Goal: Information Seeking & Learning: Find specific fact

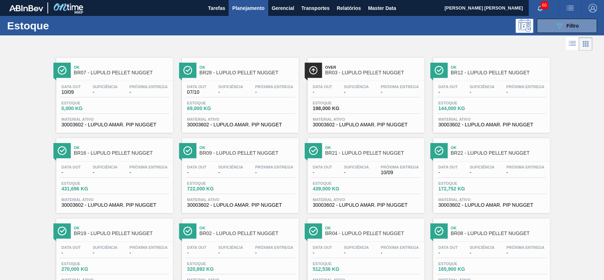
click at [253, 7] on span "Planejamento" at bounding box center [248, 8] width 32 height 8
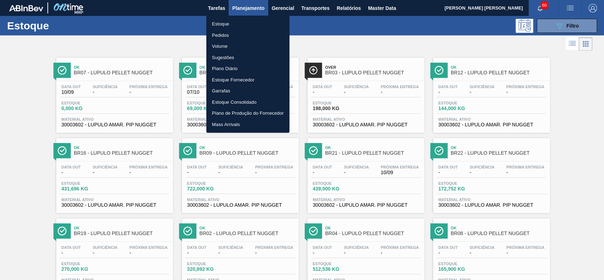
click at [426, 33] on div at bounding box center [302, 140] width 604 height 280
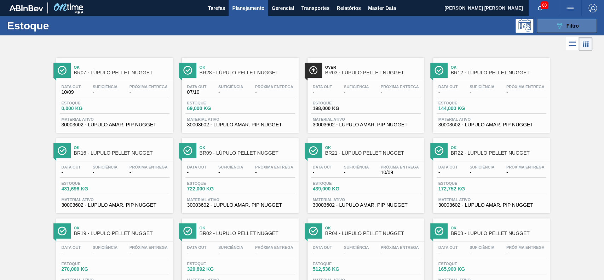
click at [566, 24] on span "Filtro" at bounding box center [572, 26] width 12 height 6
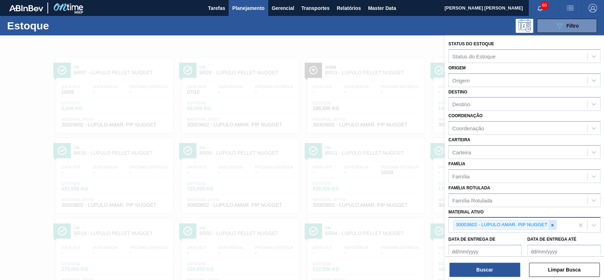
click at [551, 220] on div at bounding box center [552, 224] width 8 height 9
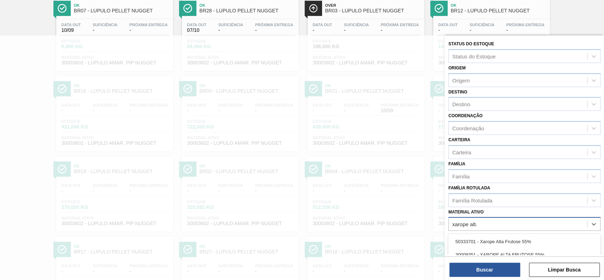
type ativo "xarope alta"
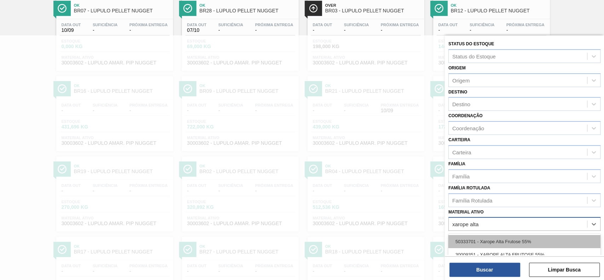
scroll to position [1, 0]
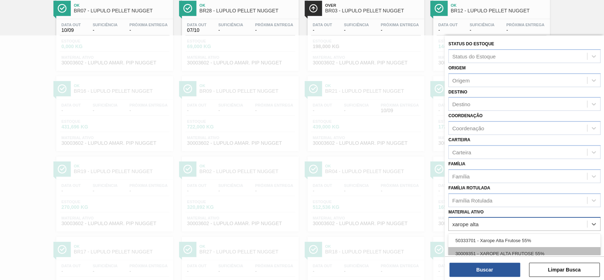
click at [535, 251] on div "30009351 - XAROPE ALTA FRUTOSE 55%" at bounding box center [524, 253] width 152 height 13
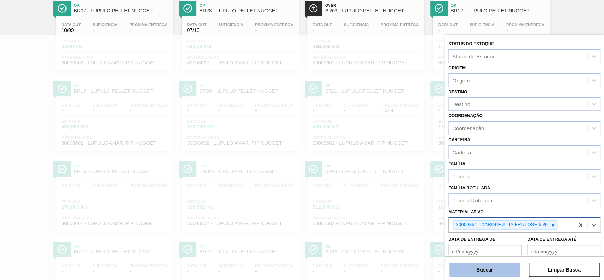
click at [500, 273] on button "Buscar" at bounding box center [484, 269] width 71 height 14
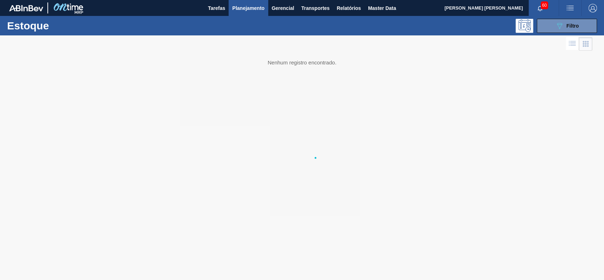
scroll to position [0, 0]
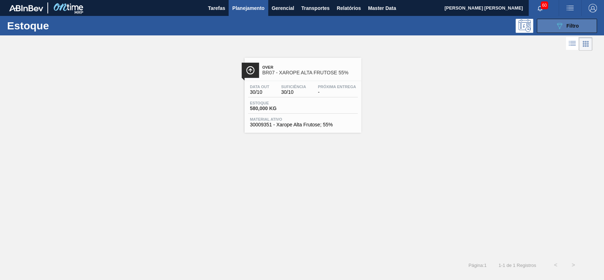
click at [554, 21] on button "089F7B8B-B2A5-4AFE-B5C0-19BA573D28AC Filtro" at bounding box center [566, 26] width 60 height 14
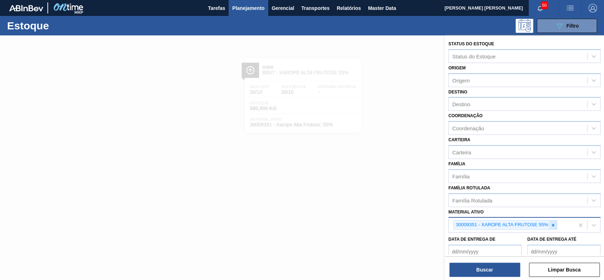
click at [552, 223] on icon at bounding box center [553, 224] width 2 height 2
type ativo "c"
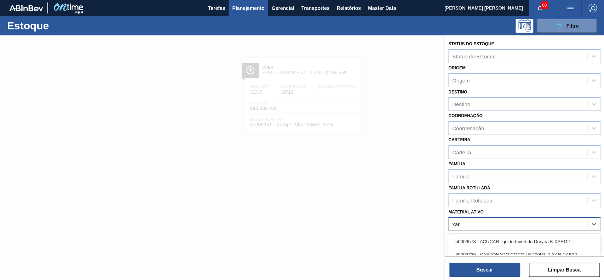
type ativo "xarope"
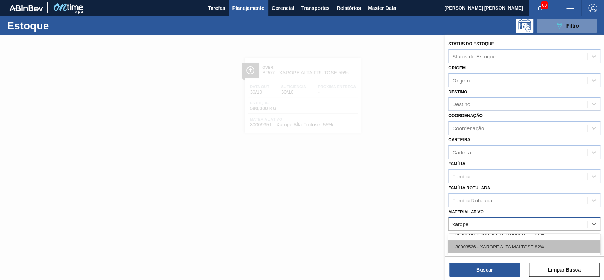
click at [549, 249] on div "30003526 - XAROPE ALTA MALTOSE 82%" at bounding box center [524, 246] width 152 height 13
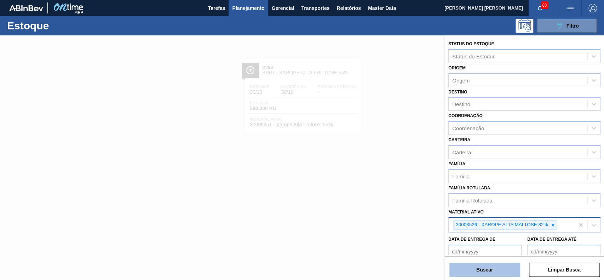
click at [501, 268] on button "Buscar" at bounding box center [484, 269] width 71 height 14
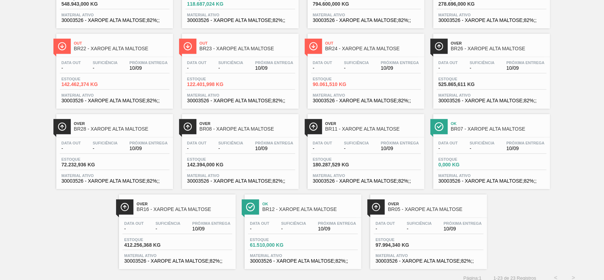
scroll to position [274, 0]
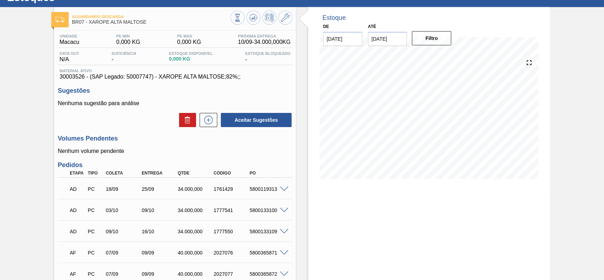
scroll to position [20, 0]
